Goal: Task Accomplishment & Management: Complete application form

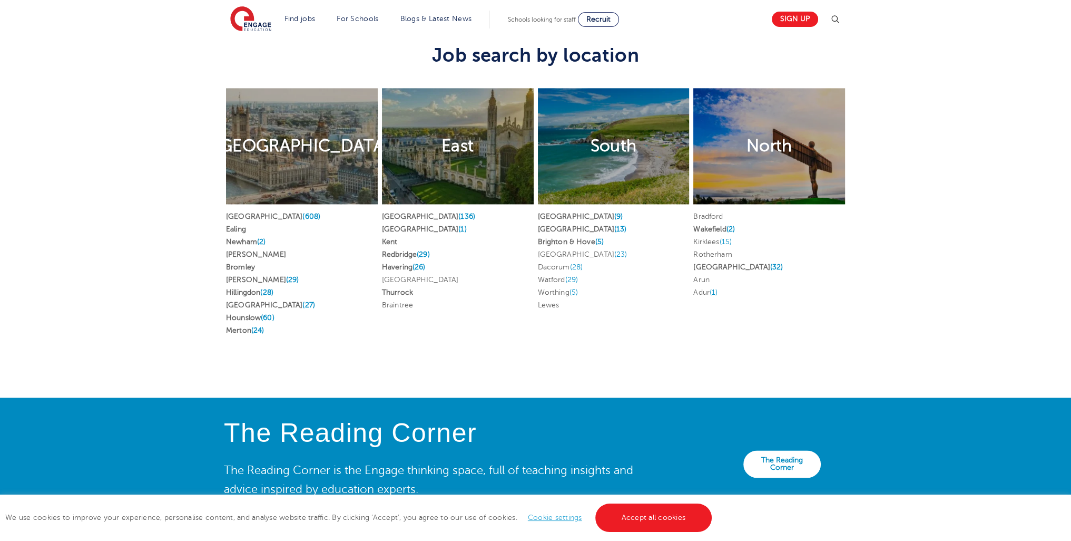
scroll to position [1839, 0]
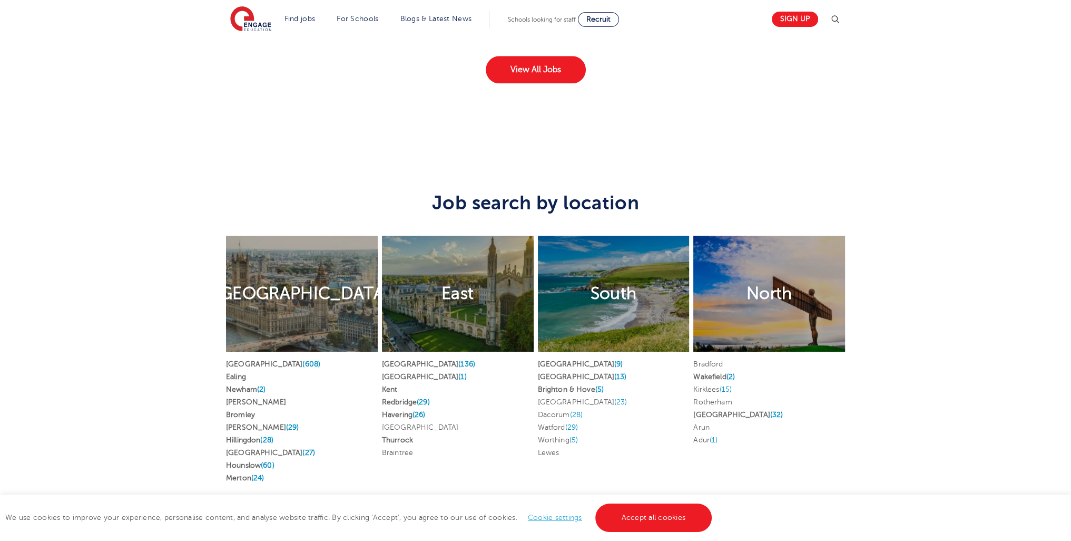
click at [276, 448] on link "Waltham Forest (27)" at bounding box center [270, 452] width 89 height 8
click at [409, 398] on link "Redbridge (29)" at bounding box center [406, 402] width 48 height 8
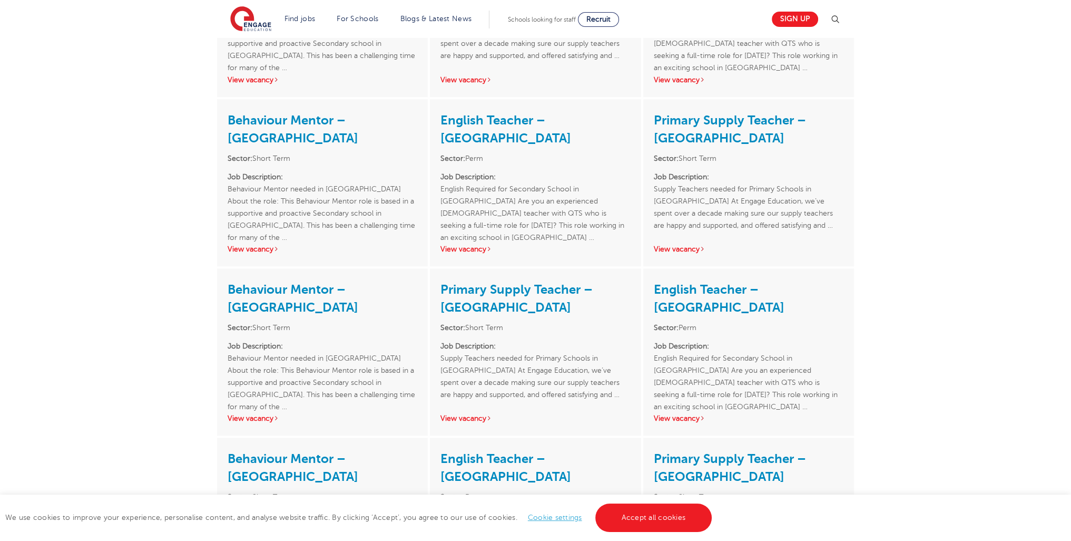
scroll to position [1623, 0]
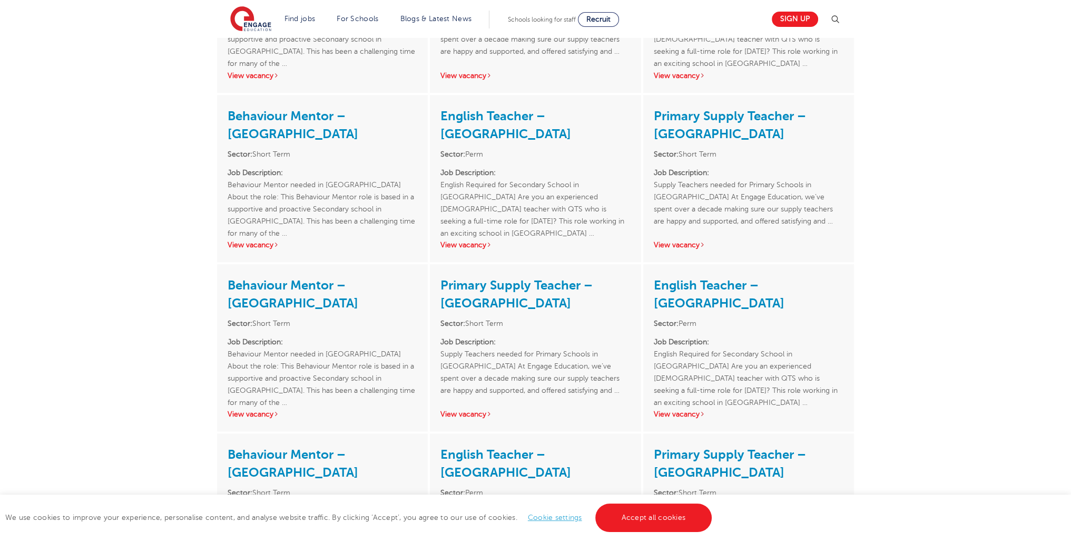
click at [284, 444] on h3 "Behaviour Mentor – Waltham Forest" at bounding box center [323, 462] width 190 height 37
click at [285, 447] on link "Behaviour Mentor – Waltham Forest" at bounding box center [293, 463] width 131 height 33
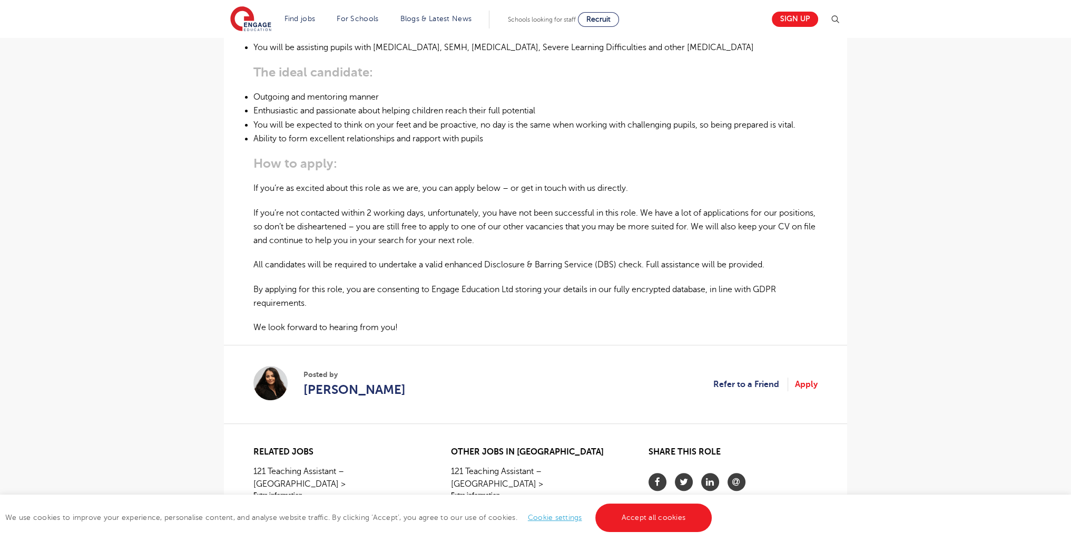
scroll to position [544, 0]
click at [746, 376] on link "Refer to a Friend" at bounding box center [750, 383] width 75 height 14
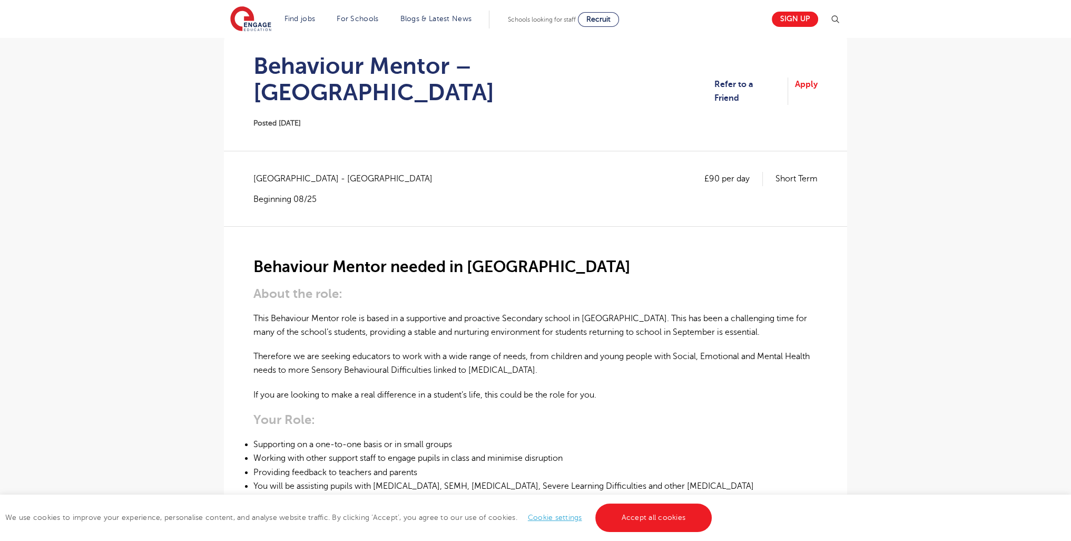
scroll to position [0, 0]
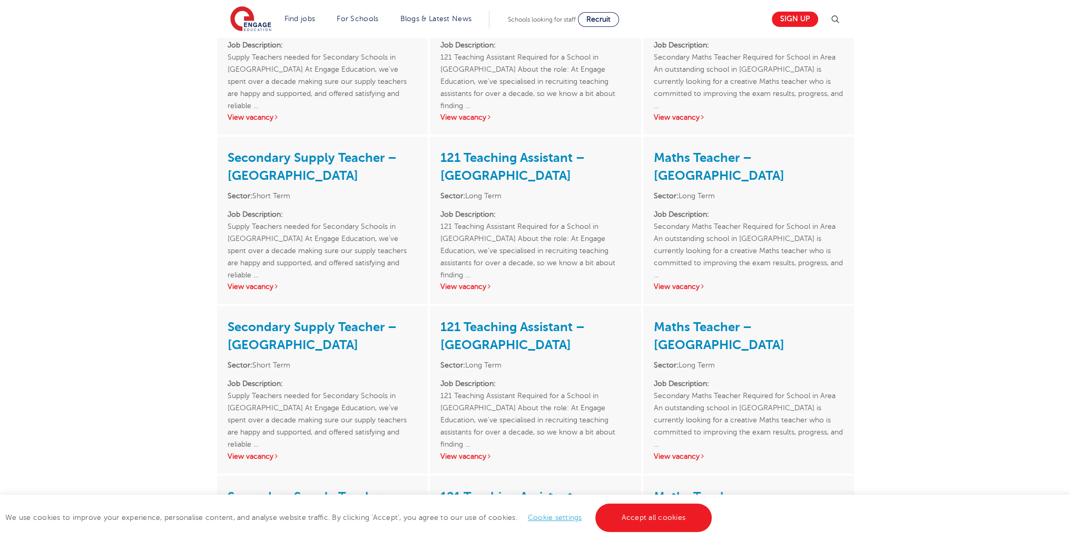
scroll to position [1384, 0]
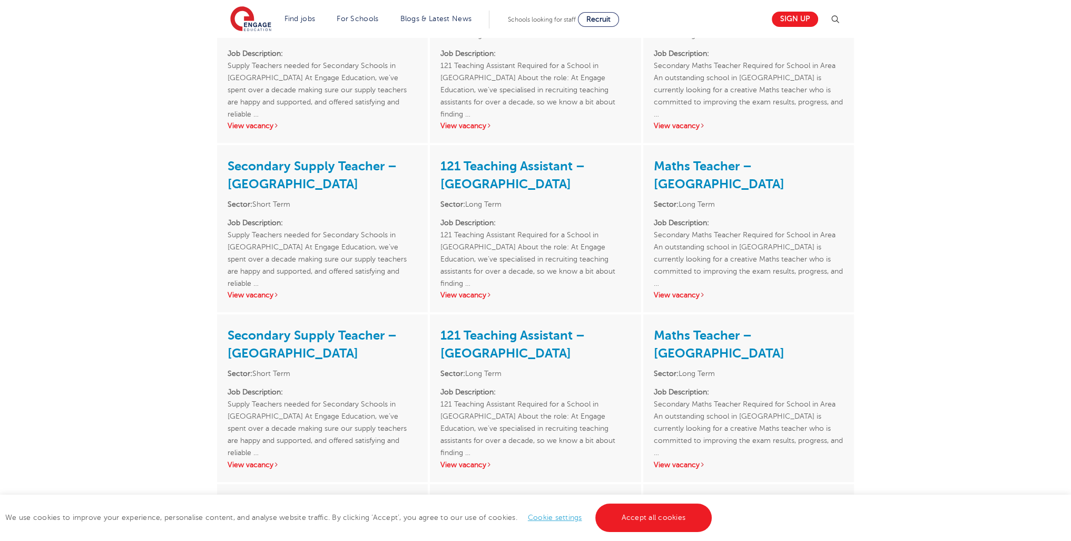
click at [470, 497] on link "121 Teaching Assistant – Redbridge" at bounding box center [512, 513] width 144 height 33
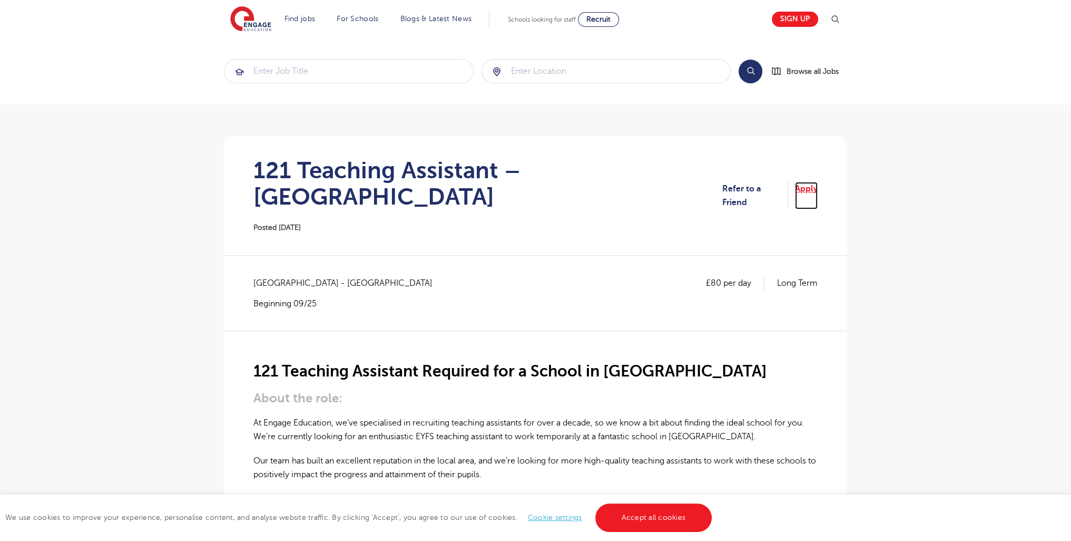
click at [811, 188] on link "Apply" at bounding box center [806, 196] width 23 height 28
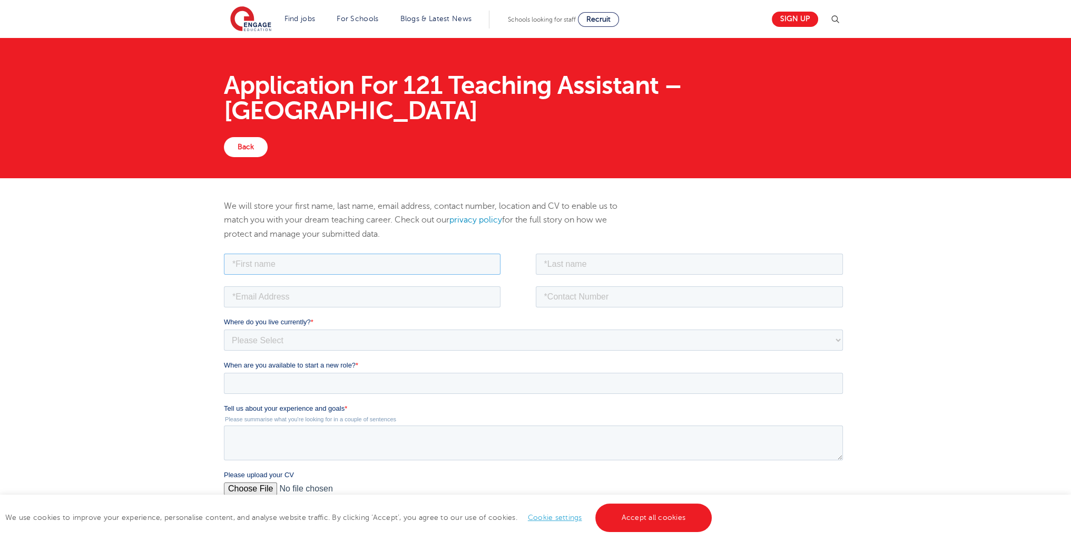
click at [253, 263] on input "text" at bounding box center [362, 263] width 277 height 21
type input "aaron"
click at [617, 262] on input "text" at bounding box center [690, 263] width 308 height 21
type input "ferguson"
click at [305, 278] on fieldset "aaron ferguson" at bounding box center [535, 267] width 623 height 33
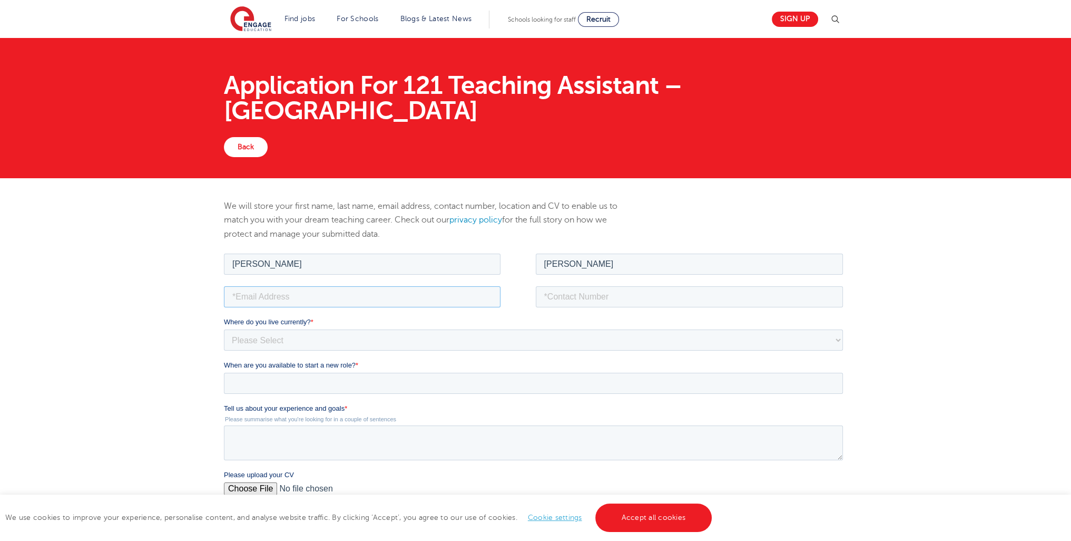
click at [314, 290] on input "email" at bounding box center [362, 296] width 277 height 21
type input "alexgood666@yahoo.com"
click at [616, 296] on input "tel" at bounding box center [690, 296] width 308 height 21
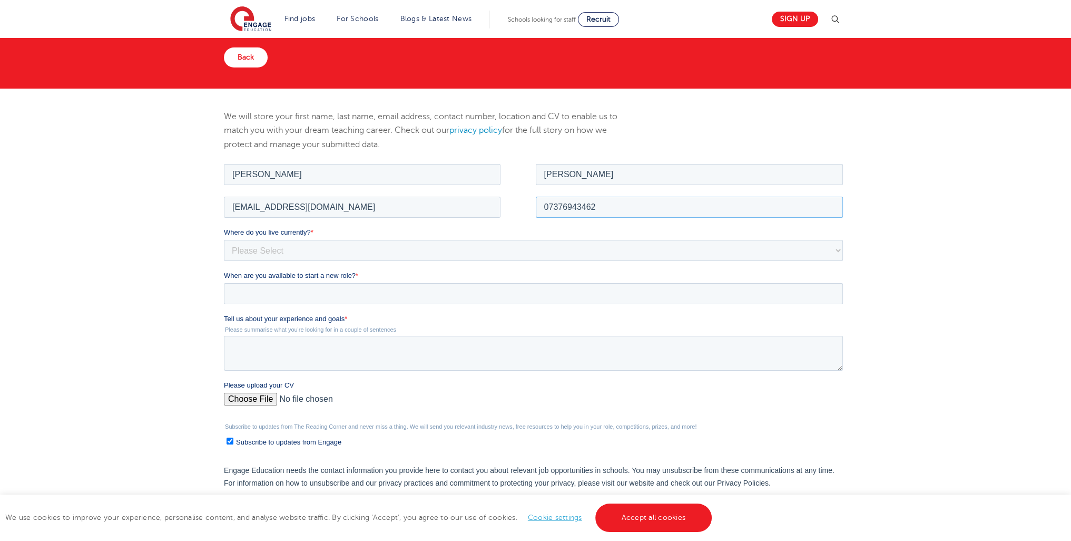
scroll to position [154, 0]
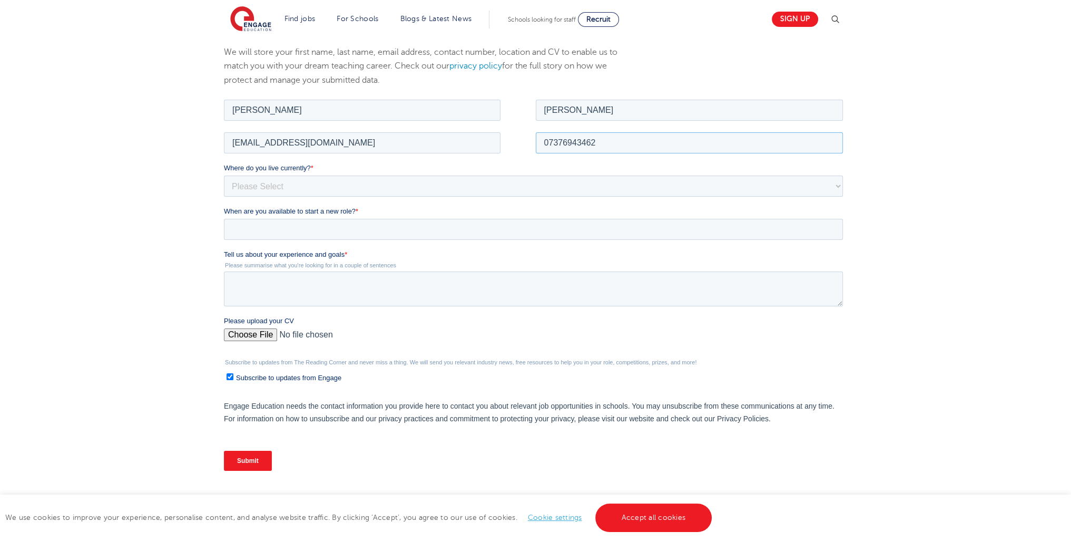
type input "07376943462"
click at [263, 182] on select "Please Select UK Canada Ireland Australia New Zealand Europe USA South Africa J…" at bounding box center [533, 185] width 619 height 21
select select "UK"
click at [224, 175] on select "Please Select UK Canada Ireland Australia New Zealand Europe USA South Africa J…" at bounding box center [533, 185] width 619 height 21
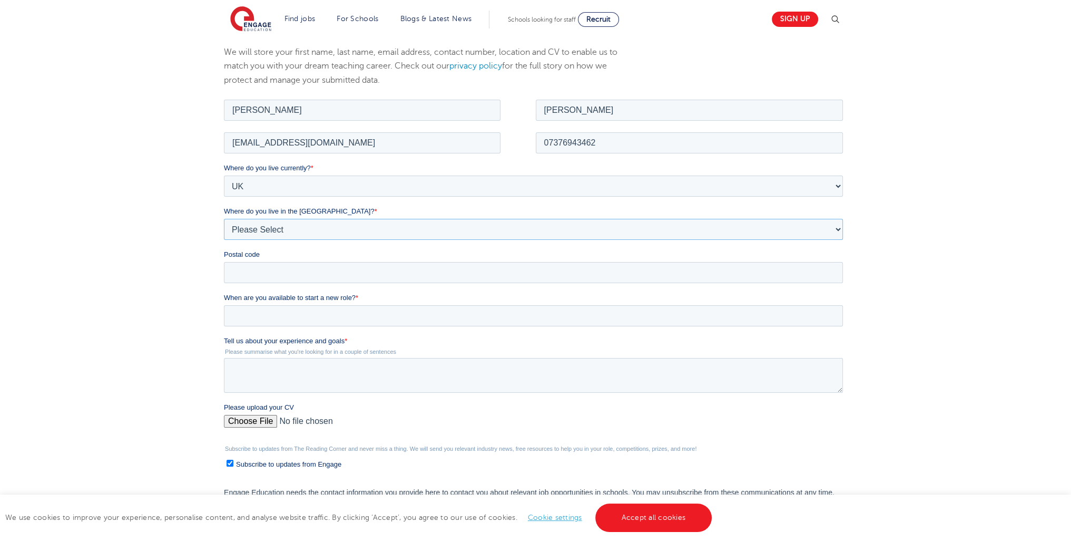
click at [275, 233] on select "Please Select Overseas Barnsley Bedfordshire Berkshire Bournemouth Bracknell Fo…" at bounding box center [533, 228] width 619 height 21
select select "City of London"
click at [224, 218] on select "Please Select Overseas Barnsley Bedfordshire Berkshire Bournemouth Bracknell Fo…" at bounding box center [533, 228] width 619 height 21
click at [278, 273] on input "Postal code" at bounding box center [533, 271] width 619 height 21
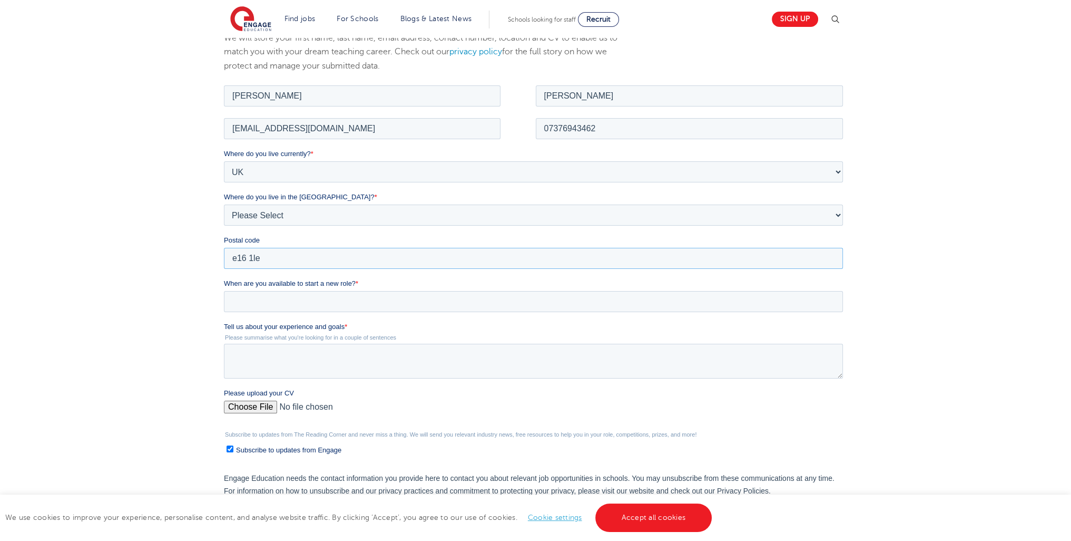
scroll to position [249, 0]
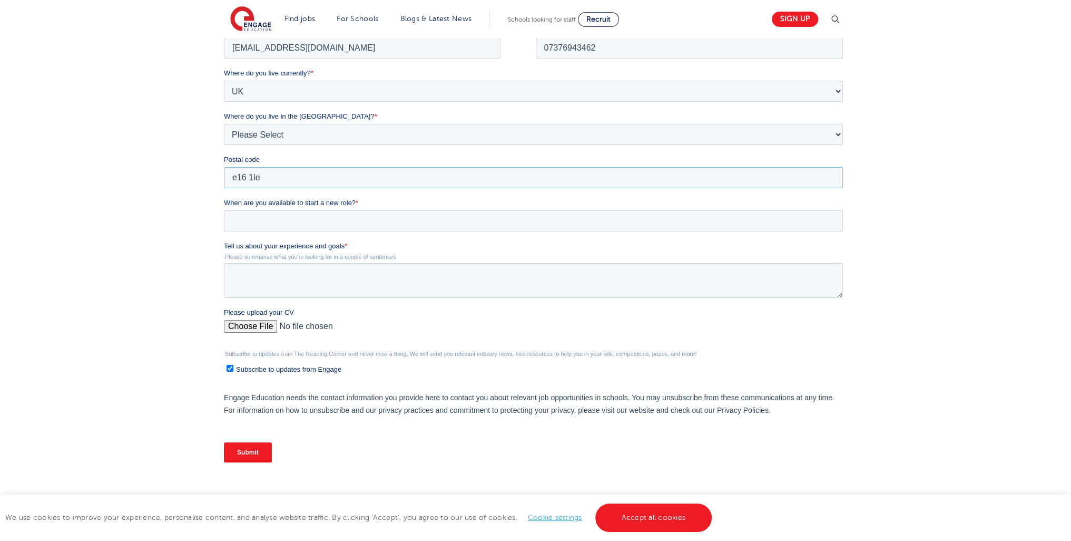
type input "e16 1le"
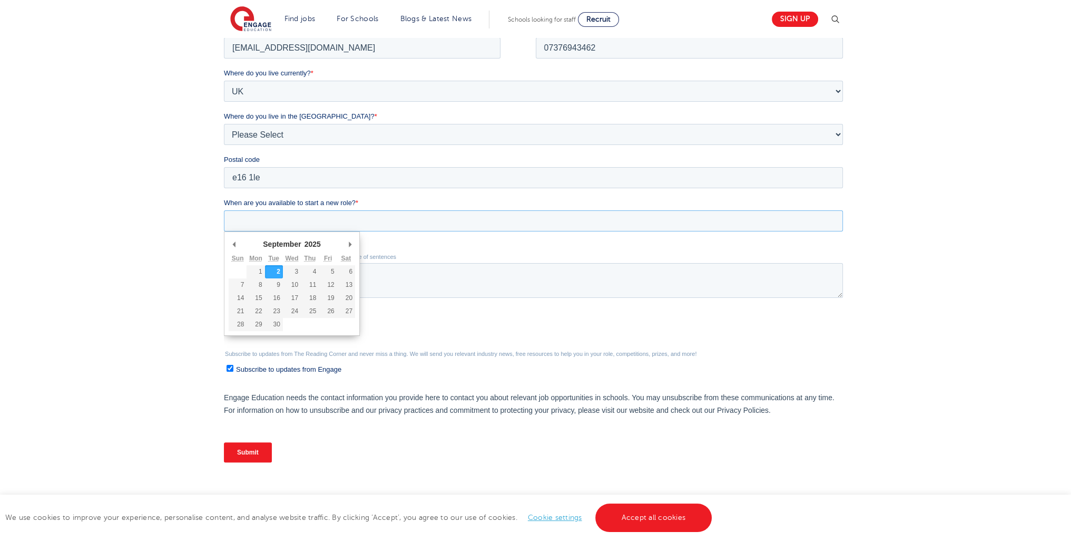
click at [242, 210] on input "When are you available to start a new role? *" at bounding box center [533, 220] width 619 height 21
type div "2025-09-02"
type input "2025/09/02"
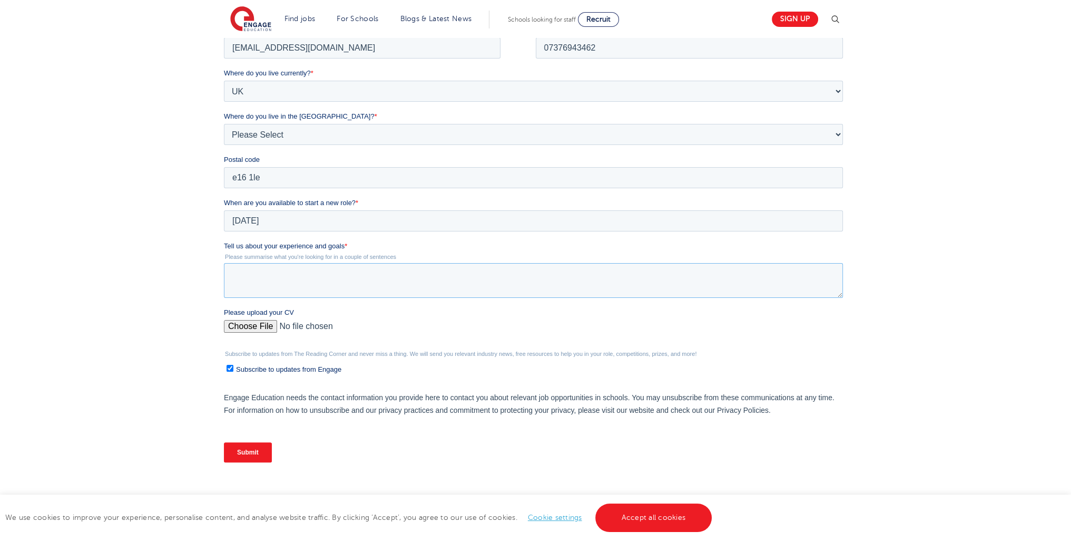
click at [257, 284] on textarea "Tell us about your experience and goals *" at bounding box center [533, 279] width 619 height 35
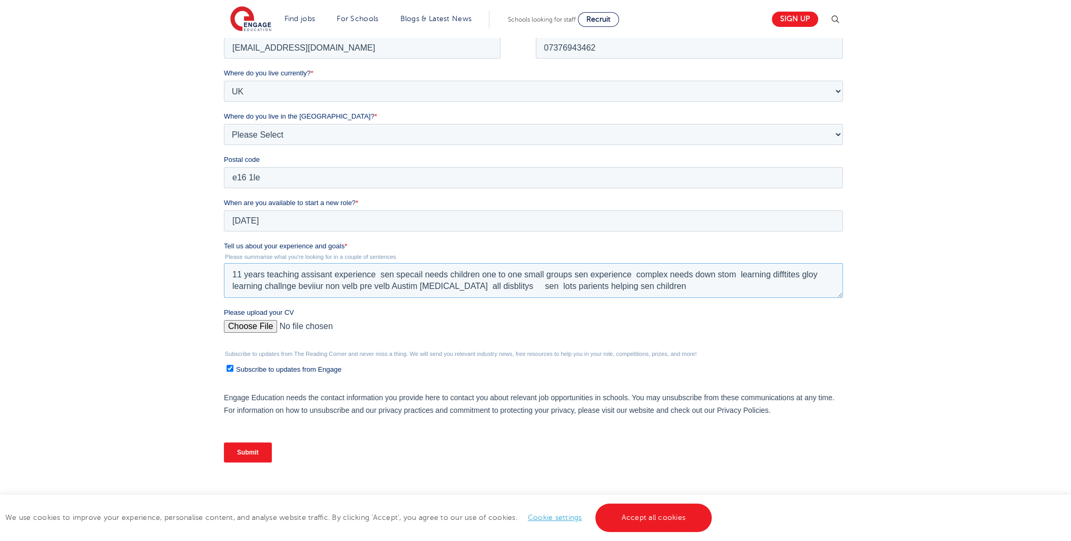
type textarea "11 years teaching assisant experience sen specail needs children one to one sma…"
click at [240, 331] on input "Please upload your CV" at bounding box center [533, 329] width 619 height 21
click at [267, 330] on input "Please upload your CV" at bounding box center [533, 329] width 619 height 21
click at [237, 327] on input "Please upload your CV" at bounding box center [533, 329] width 619 height 21
type input "C:\fakepath\Aaron F. CV (1) (4) (25) (2)1111 (3) (4)222222 (1) (18) (7) (55) (1…"
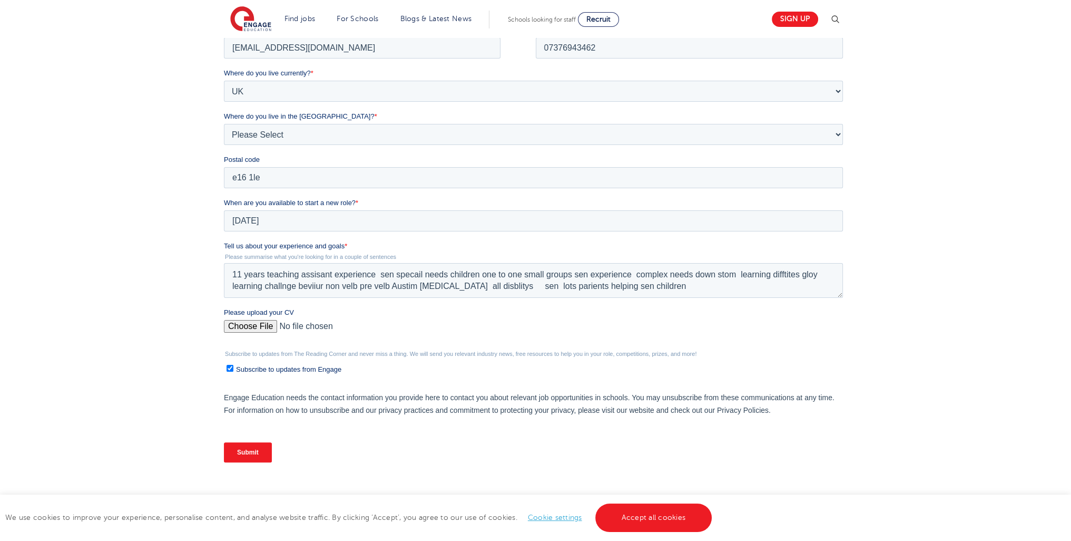
click at [249, 452] on input "Submit" at bounding box center [248, 451] width 48 height 20
click at [636, 514] on link "Accept all cookies" at bounding box center [653, 517] width 117 height 28
